Goal: Task Accomplishment & Management: Use online tool/utility

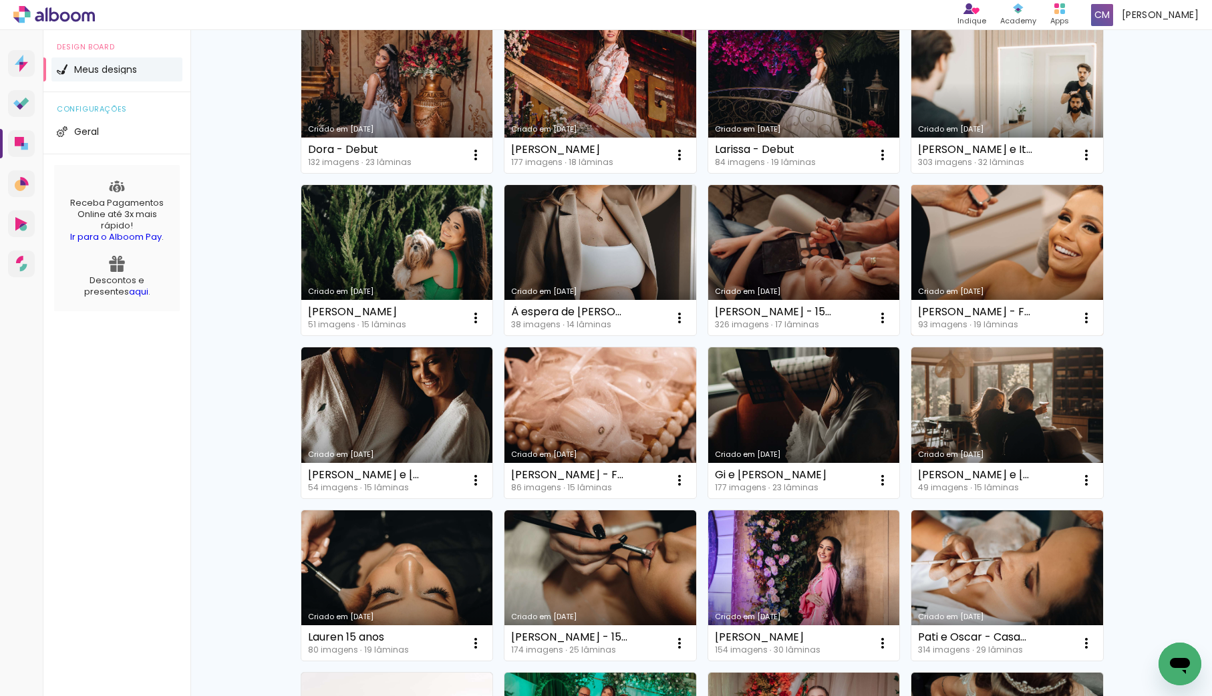
scroll to position [193, 0]
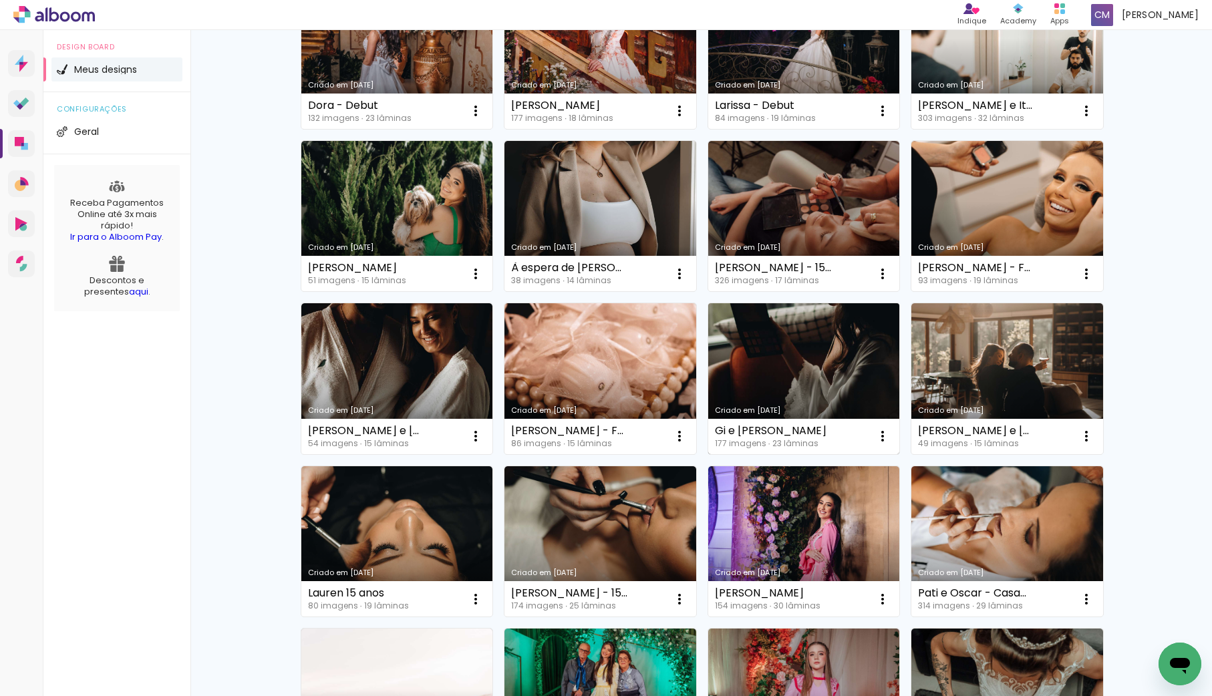
click at [851, 364] on link "Criado em [DATE]" at bounding box center [804, 378] width 192 height 151
